Goal: Task Accomplishment & Management: Manage account settings

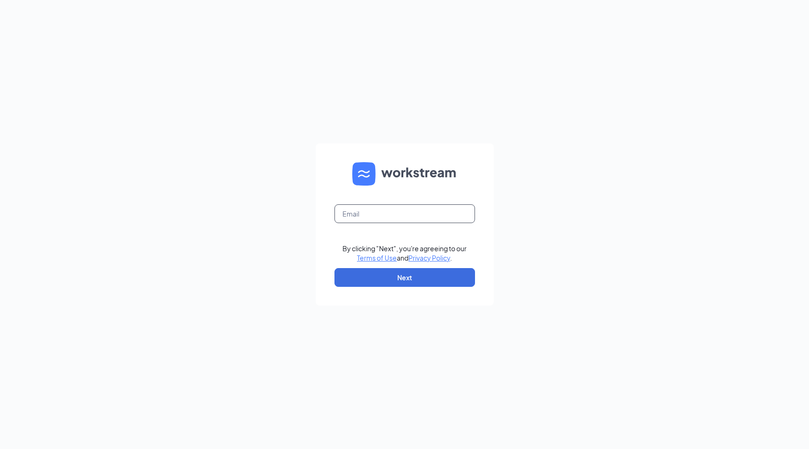
click at [365, 208] on input "text" at bounding box center [405, 213] width 141 height 19
type input "jonathan@cfathruway.com"
click at [410, 272] on button "Next" at bounding box center [405, 277] width 141 height 19
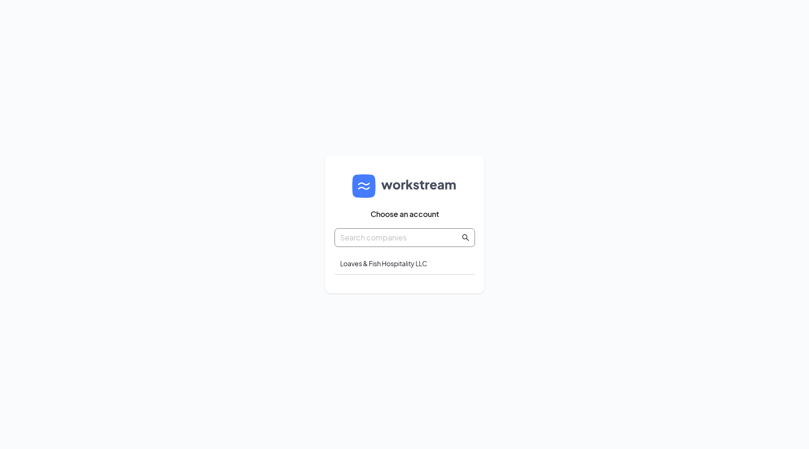
click at [406, 244] on span at bounding box center [405, 237] width 141 height 19
click at [406, 265] on div "Loaves & Fish Hospitality LLC" at bounding box center [405, 264] width 141 height 22
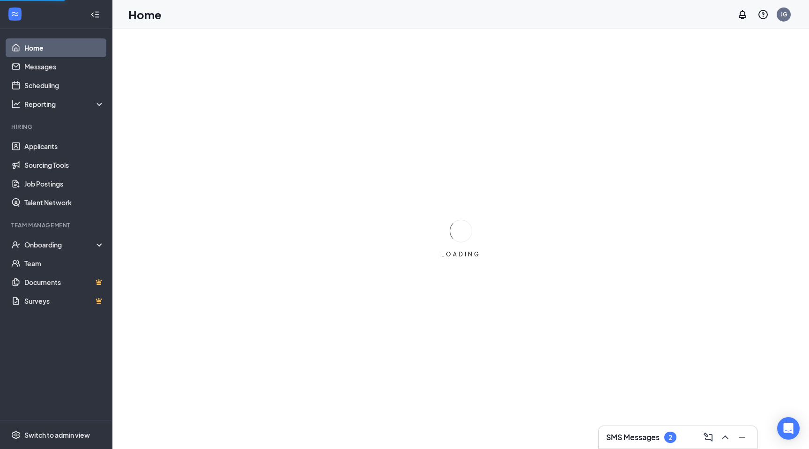
click at [651, 440] on h3 "SMS Messages" at bounding box center [632, 437] width 53 height 10
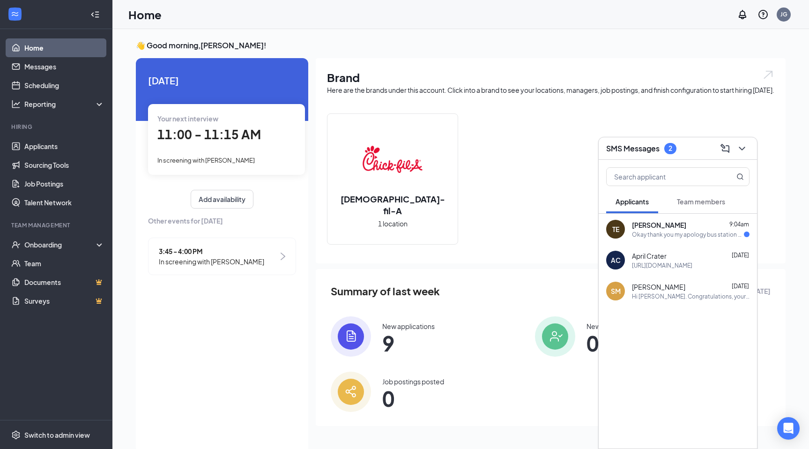
click at [676, 233] on div "Okay thank you my apology bus station had change the bus time on routes" at bounding box center [688, 235] width 112 height 8
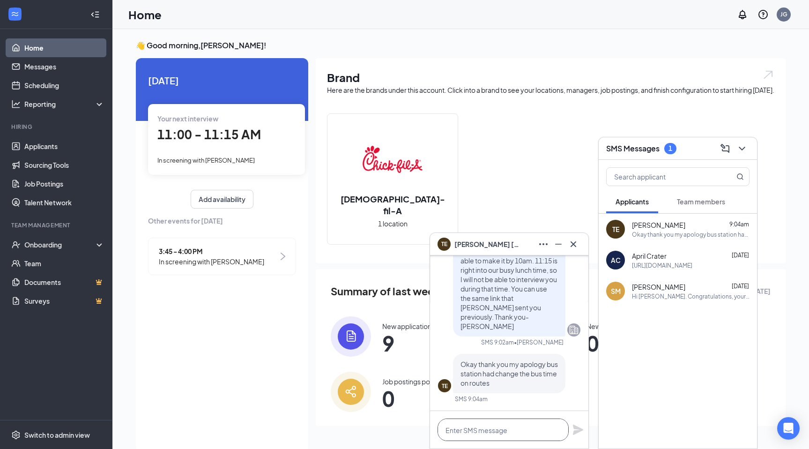
click at [500, 437] on textarea at bounding box center [503, 429] width 131 height 22
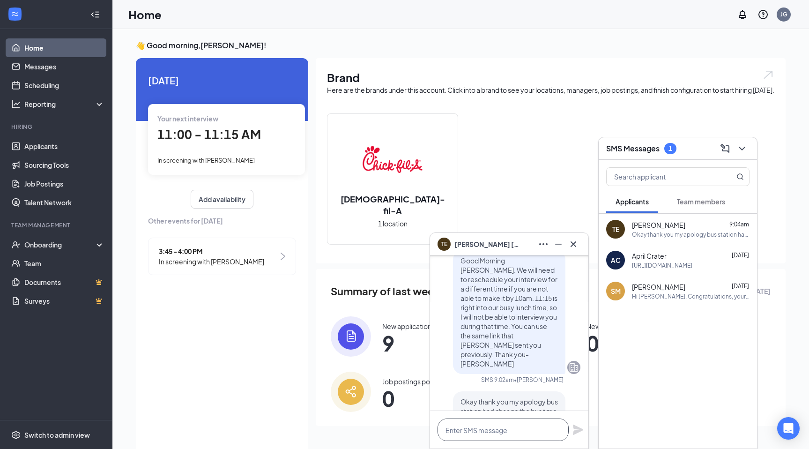
scroll to position [-41, 0]
click at [575, 244] on icon "Cross" at bounding box center [573, 244] width 11 height 11
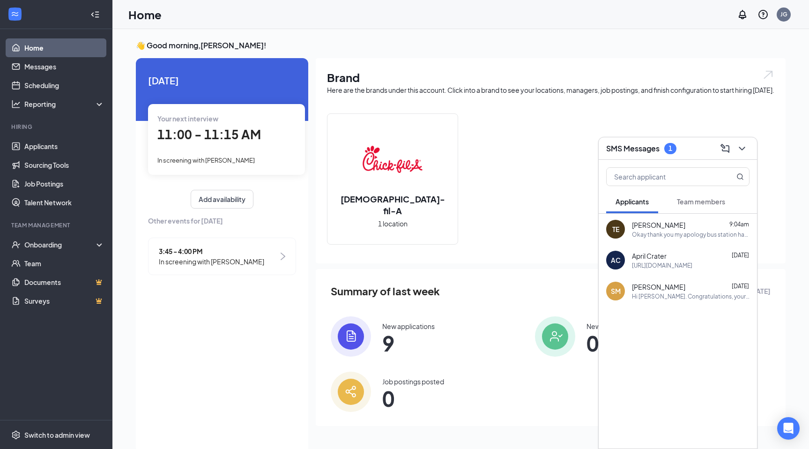
click at [683, 237] on div "Okay thank you my apology bus station had change the bus time on routes" at bounding box center [691, 235] width 118 height 8
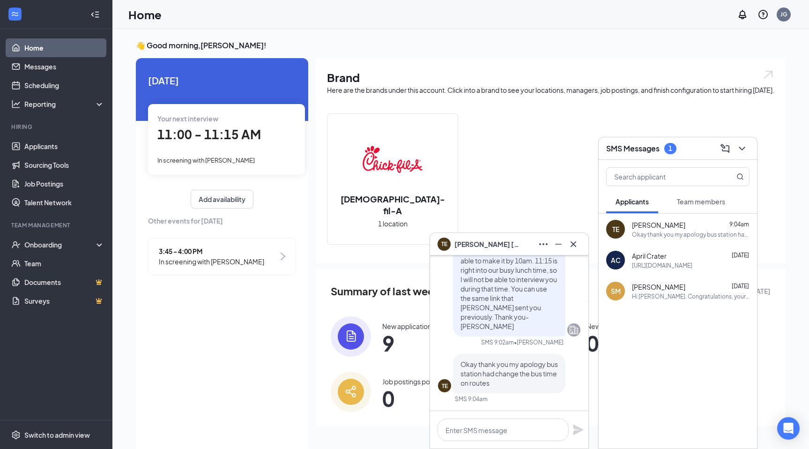
click at [678, 269] on div "[URL][DOMAIN_NAME]" at bounding box center [662, 265] width 60 height 8
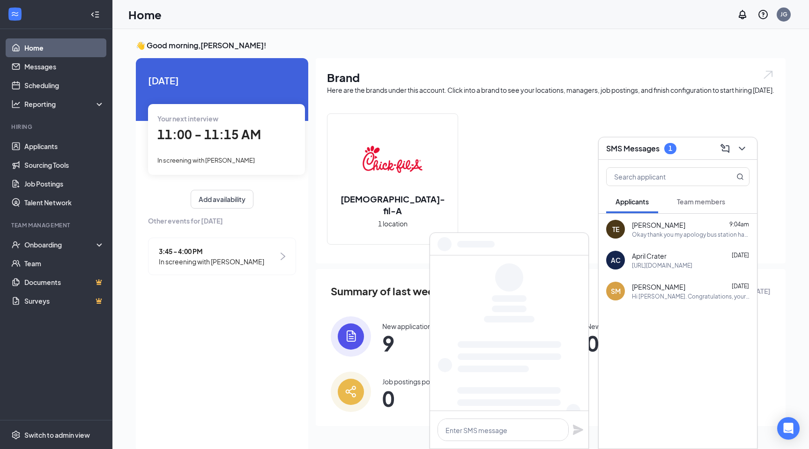
click at [694, 201] on span "Team members" at bounding box center [701, 201] width 48 height 8
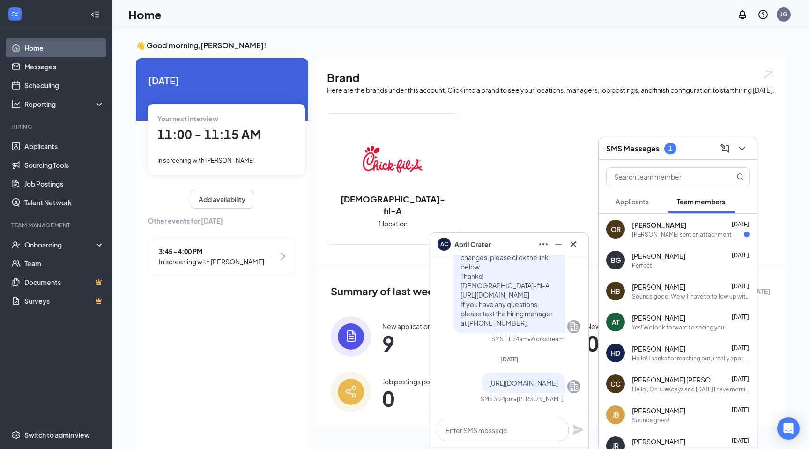
click at [667, 239] on div "OR [PERSON_NAME] [DATE] [PERSON_NAME] sent an attachment" at bounding box center [678, 229] width 158 height 31
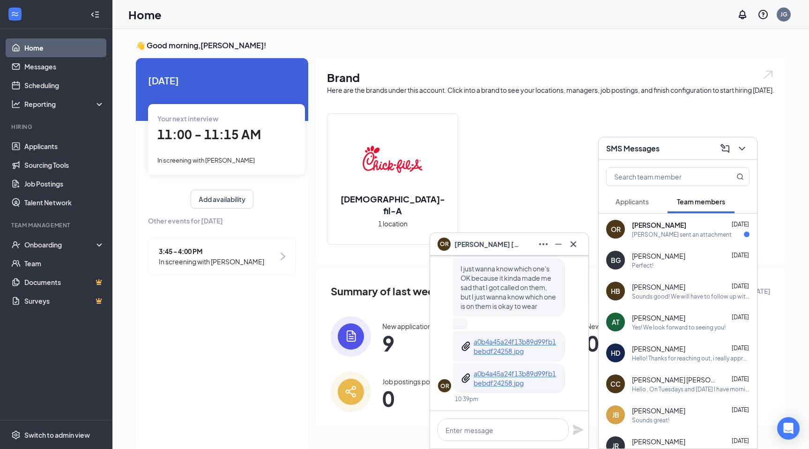
click at [505, 382] on p "a0b4a45a24f13b89d99fb1bebdf24258.jpg" at bounding box center [516, 378] width 84 height 19
click at [577, 244] on icon "Cross" at bounding box center [573, 244] width 11 height 11
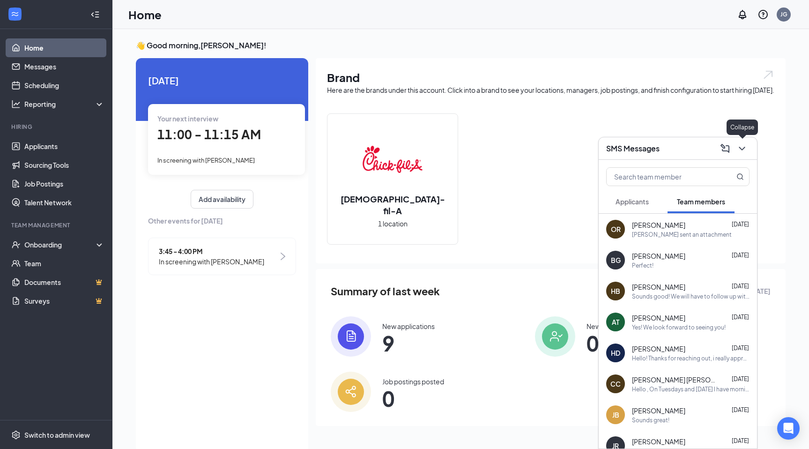
click at [738, 154] on icon "ChevronDown" at bounding box center [742, 148] width 11 height 11
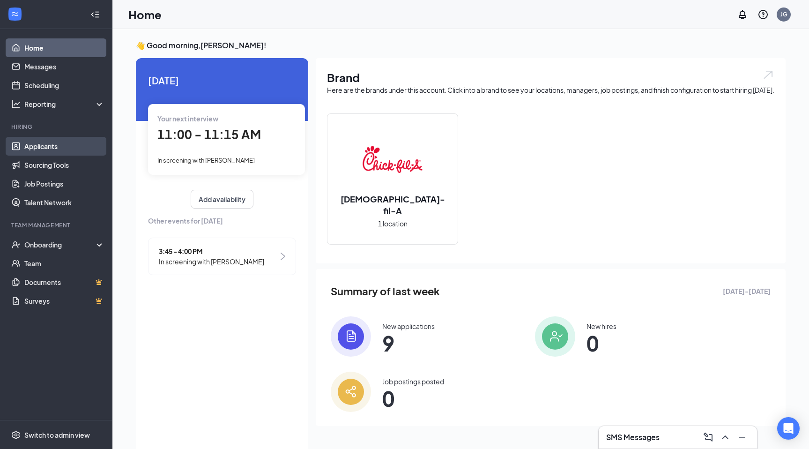
click at [56, 151] on link "Applicants" at bounding box center [64, 146] width 80 height 19
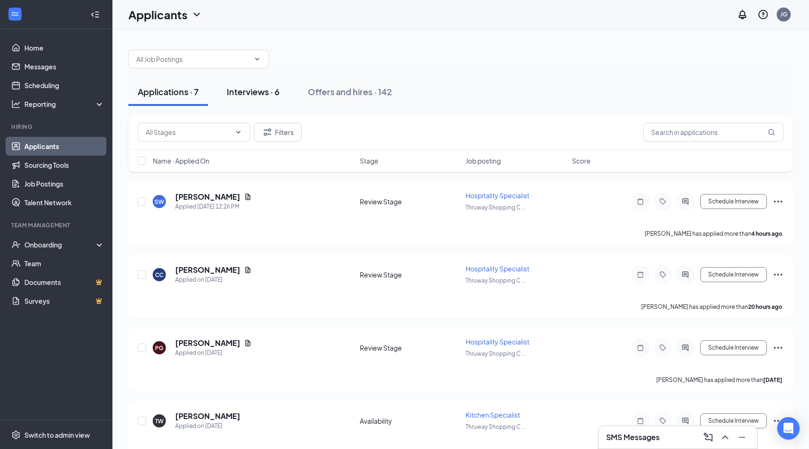
click at [251, 93] on div "Interviews · 6" at bounding box center [253, 92] width 53 height 12
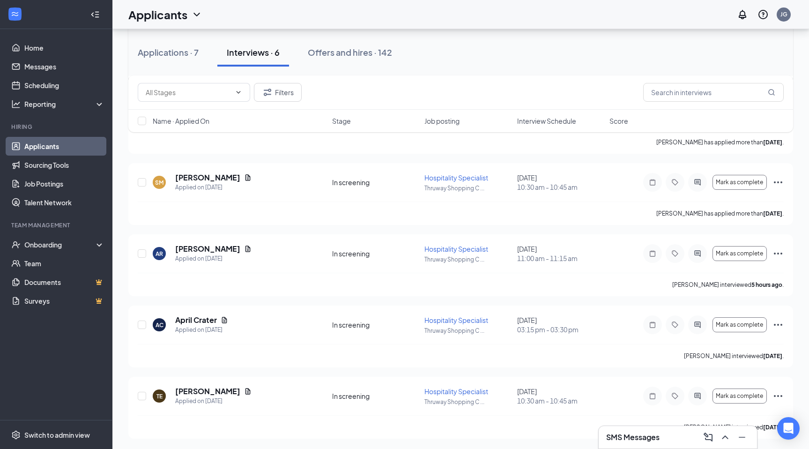
scroll to position [162, 0]
click at [185, 315] on h5 "April Crater" at bounding box center [196, 319] width 42 height 10
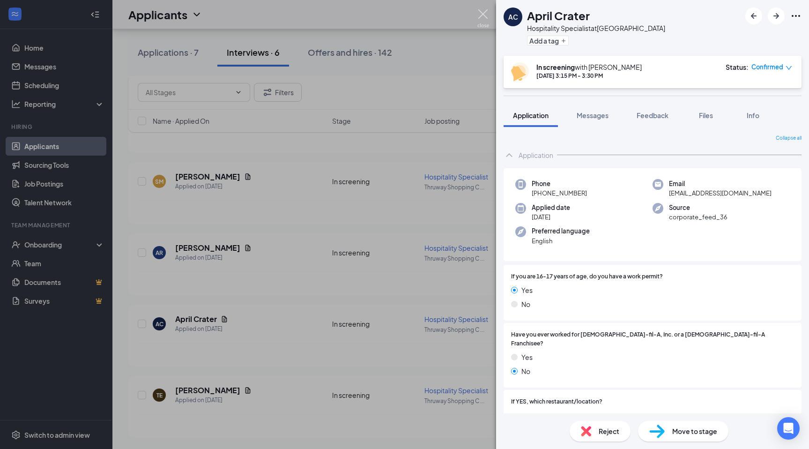
click at [477, 15] on img at bounding box center [483, 18] width 12 height 18
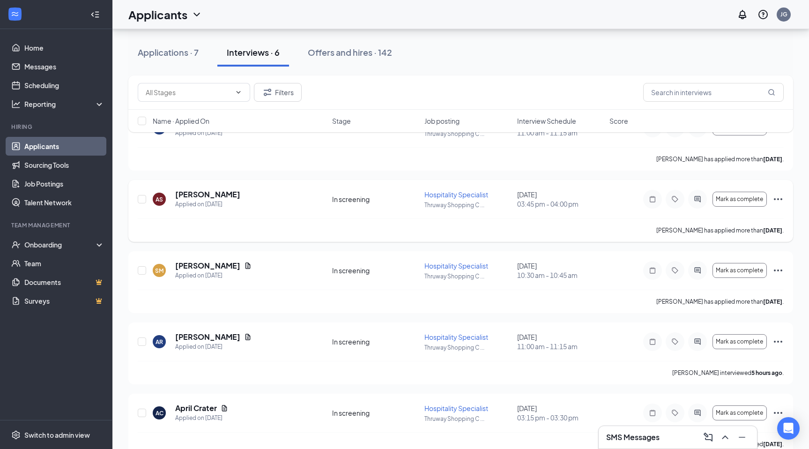
scroll to position [162, 0]
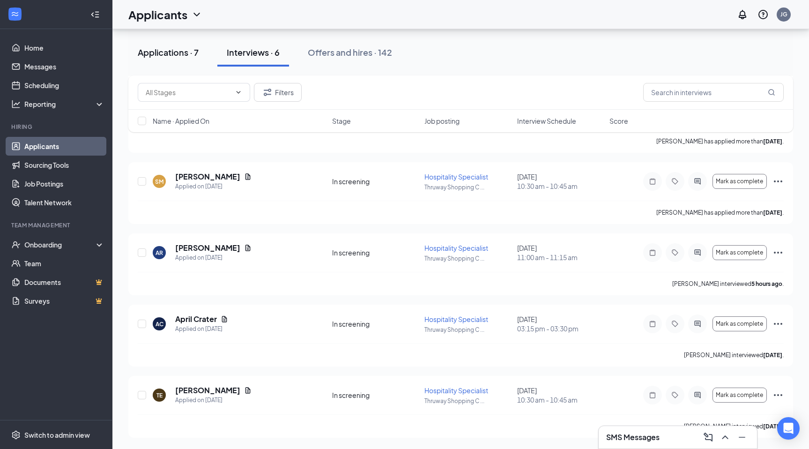
click at [186, 55] on div "Applications · 7" at bounding box center [168, 52] width 61 height 12
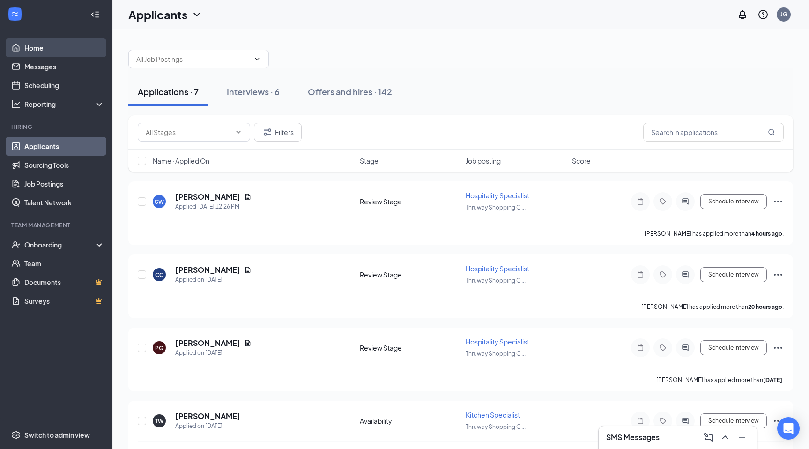
click at [55, 50] on link "Home" at bounding box center [64, 47] width 80 height 19
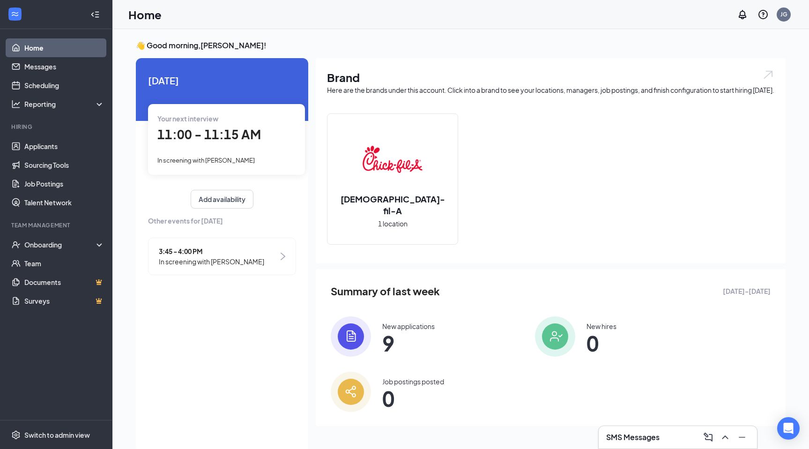
click at [486, 228] on div "[DEMOGRAPHIC_DATA]-fil-A 1 location" at bounding box center [551, 182] width 448 height 139
